Goal: Task Accomplishment & Management: Complete application form

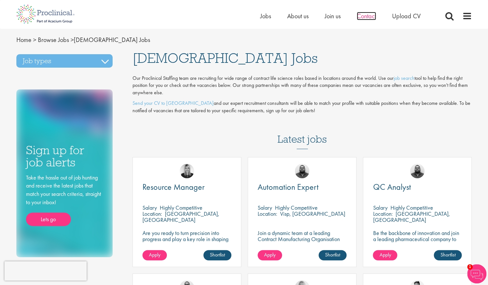
click at [369, 14] on span "Contact" at bounding box center [365, 16] width 19 height 8
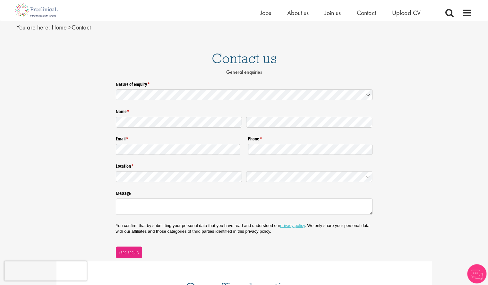
scroll to position [23, 0]
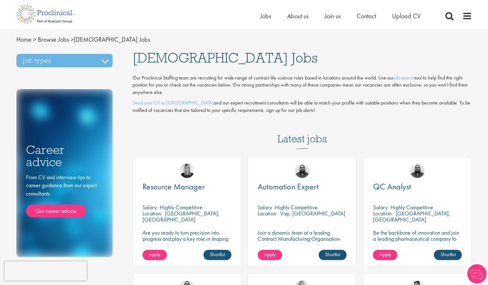
scroll to position [1, 0]
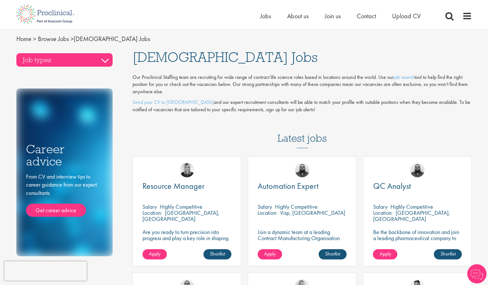
click at [45, 59] on h3 "Job types" at bounding box center [64, 59] width 96 height 13
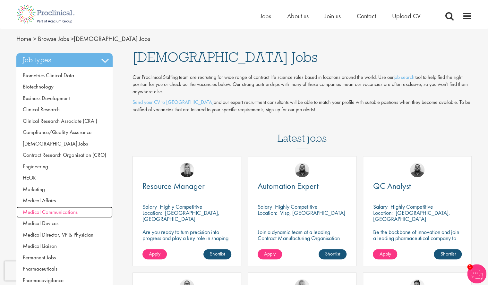
click at [53, 213] on span "Medical Communications" at bounding box center [50, 211] width 55 height 7
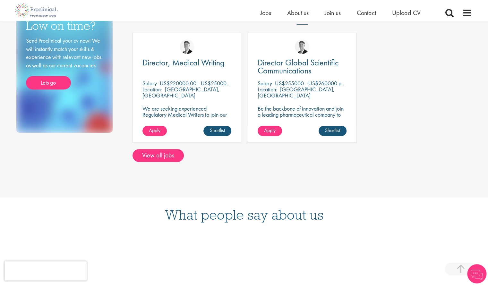
scroll to position [115, 0]
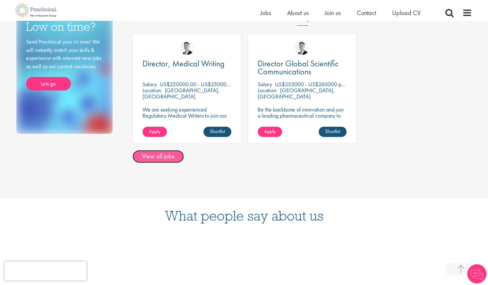
click at [159, 156] on link "View all jobs" at bounding box center [157, 156] width 51 height 13
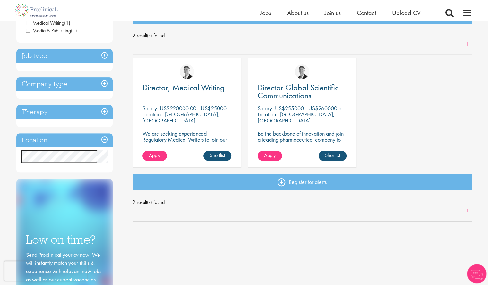
scroll to position [84, 0]
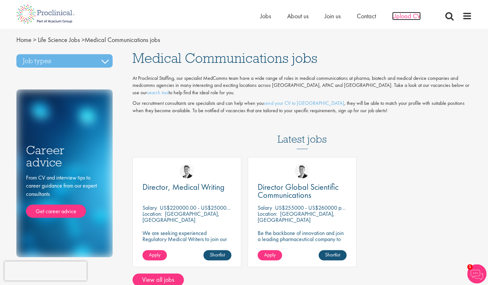
click at [408, 13] on span "Upload CV" at bounding box center [406, 16] width 29 height 8
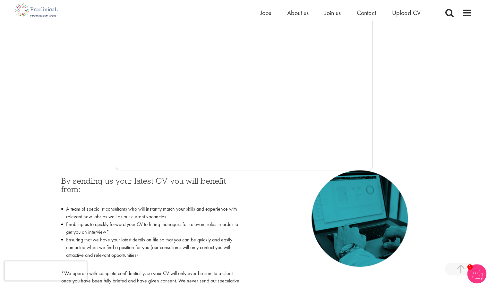
scroll to position [154, 0]
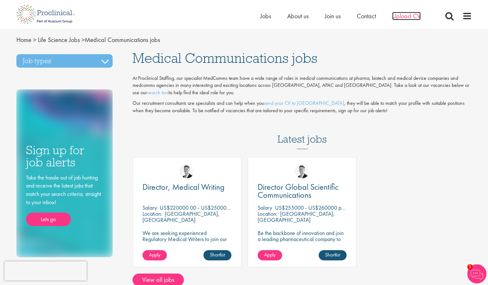
click at [408, 13] on span "Upload CV" at bounding box center [406, 16] width 29 height 8
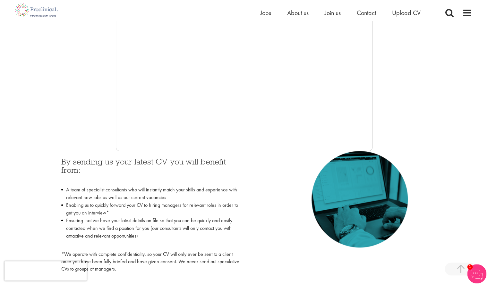
scroll to position [172, 0]
click at [363, 10] on span "Contact" at bounding box center [365, 13] width 19 height 8
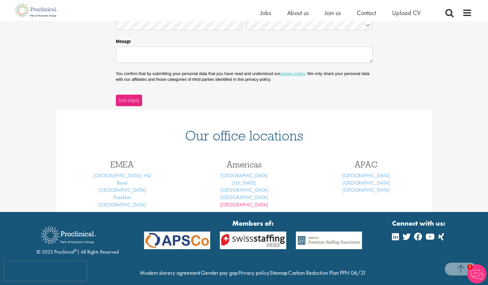
scroll to position [196, 0]
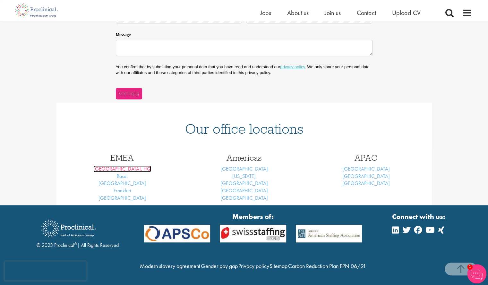
click at [130, 165] on link "[GEOGRAPHIC_DATA], HQ" at bounding box center [122, 168] width 58 height 7
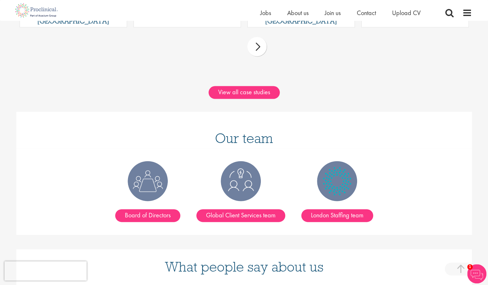
scroll to position [719, 0]
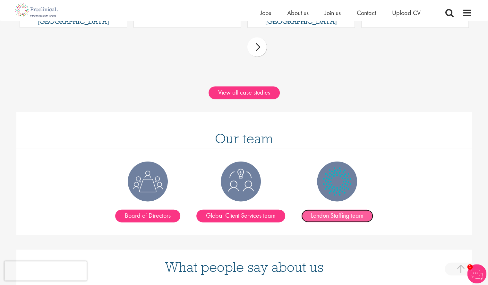
click at [322, 209] on link "London Staffing team" at bounding box center [337, 215] width 72 height 13
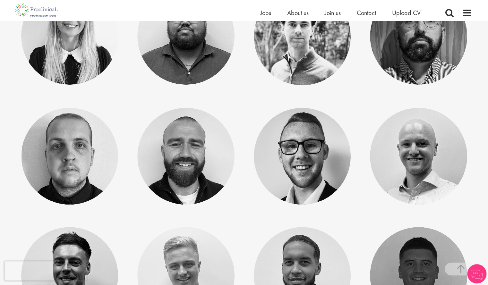
scroll to position [287, 0]
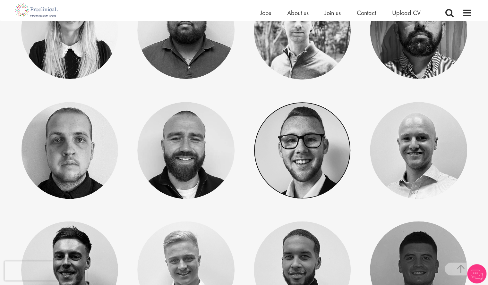
click at [322, 187] on link at bounding box center [302, 150] width 97 height 97
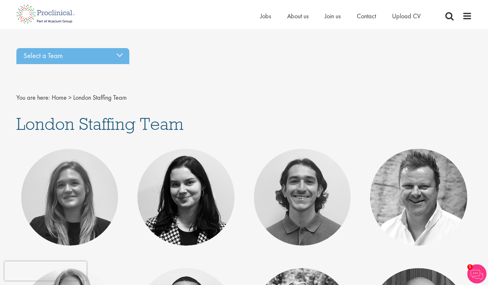
click at [377, 11] on ul "Home Jobs About us Join us Contact Upload CV" at bounding box center [348, 16] width 176 height 10
click at [369, 18] on span "Contact" at bounding box center [365, 16] width 19 height 8
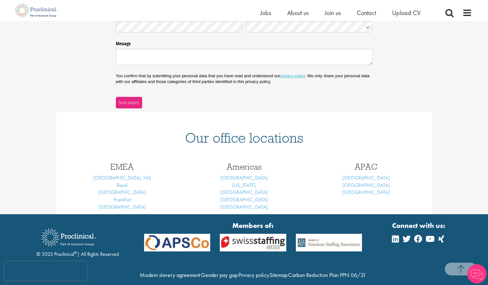
scroll to position [173, 0]
click at [131, 175] on link "[GEOGRAPHIC_DATA], HQ" at bounding box center [122, 178] width 58 height 7
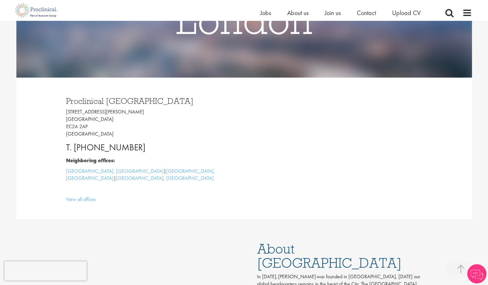
scroll to position [122, 0]
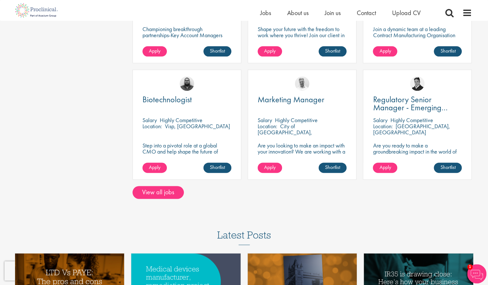
scroll to position [429, 0]
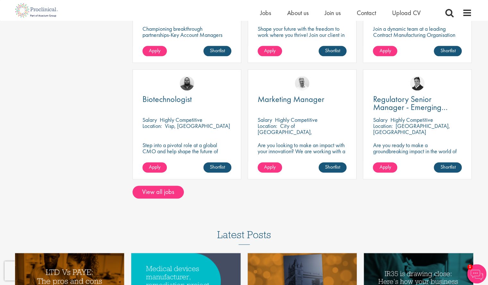
click at [296, 121] on p "Highly Competitive" at bounding box center [296, 119] width 43 height 7
click at [290, 96] on span "Marketing Manager" at bounding box center [290, 99] width 67 height 11
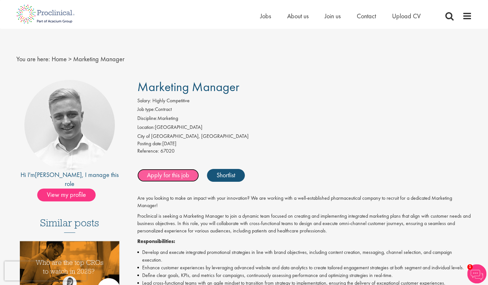
click at [171, 174] on link "Apply for this job" at bounding box center [168, 175] width 62 height 13
